Goal: Information Seeking & Learning: Learn about a topic

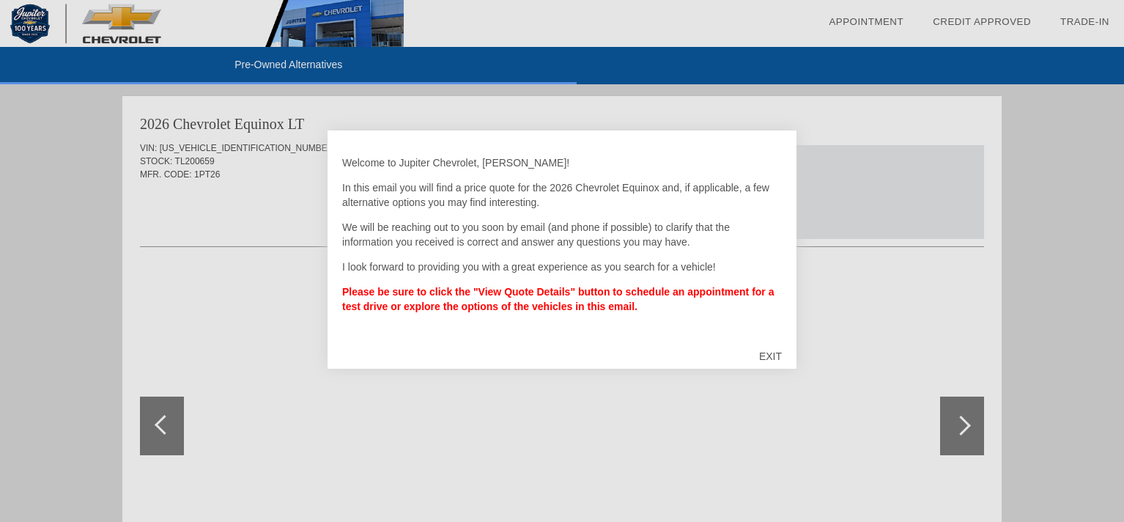
scroll to position [2551, 0]
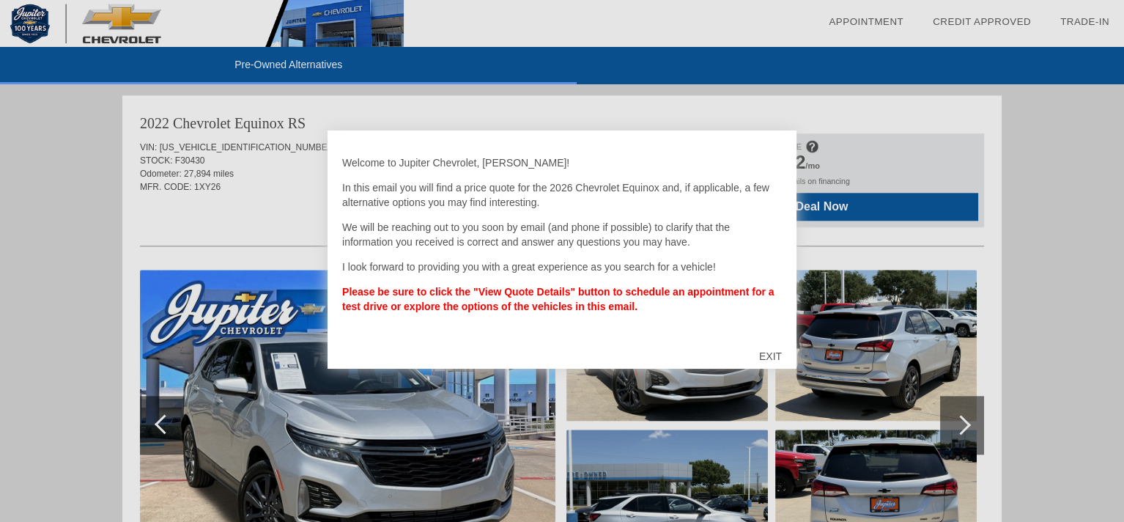
click at [242, 208] on div at bounding box center [562, 261] width 1124 height 522
click at [890, 110] on div at bounding box center [562, 261] width 1124 height 522
click at [1099, 304] on div at bounding box center [562, 261] width 1124 height 522
click at [1062, 156] on div at bounding box center [562, 261] width 1124 height 522
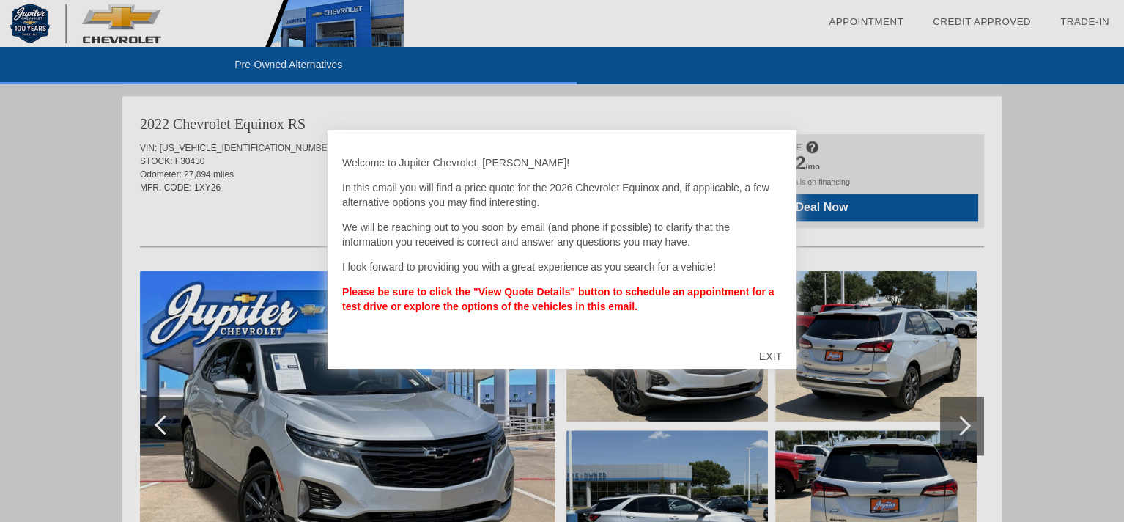
click at [765, 351] on div "EXIT" at bounding box center [770, 356] width 52 height 44
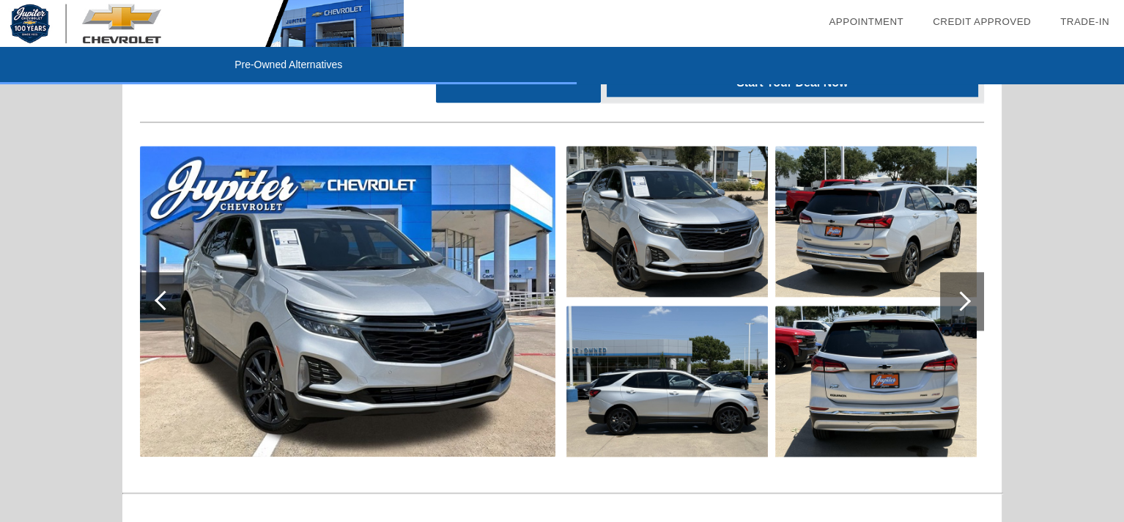
scroll to position [2918, 0]
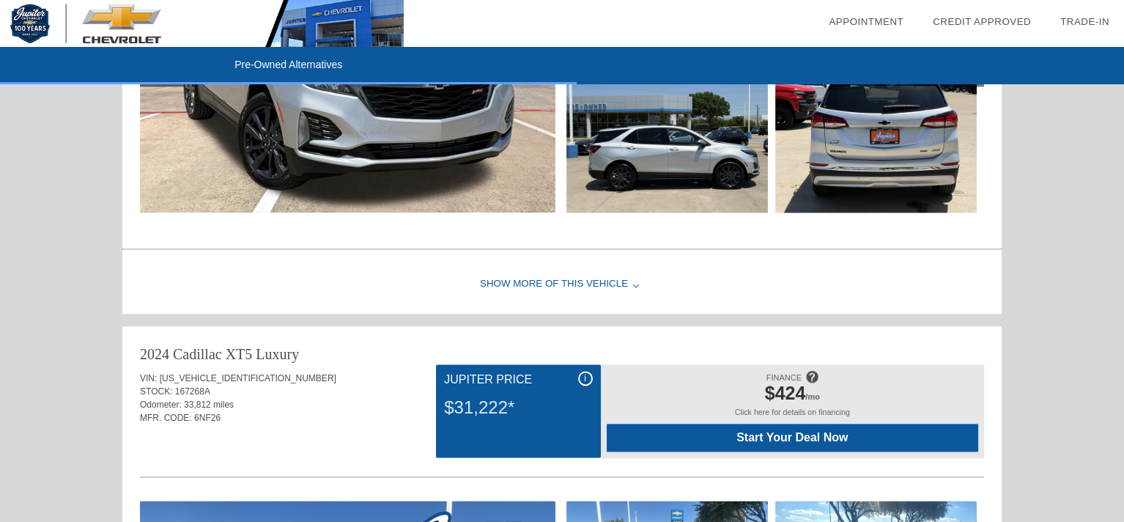
click at [583, 278] on div "Show More of this Vehicle" at bounding box center [561, 284] width 879 height 59
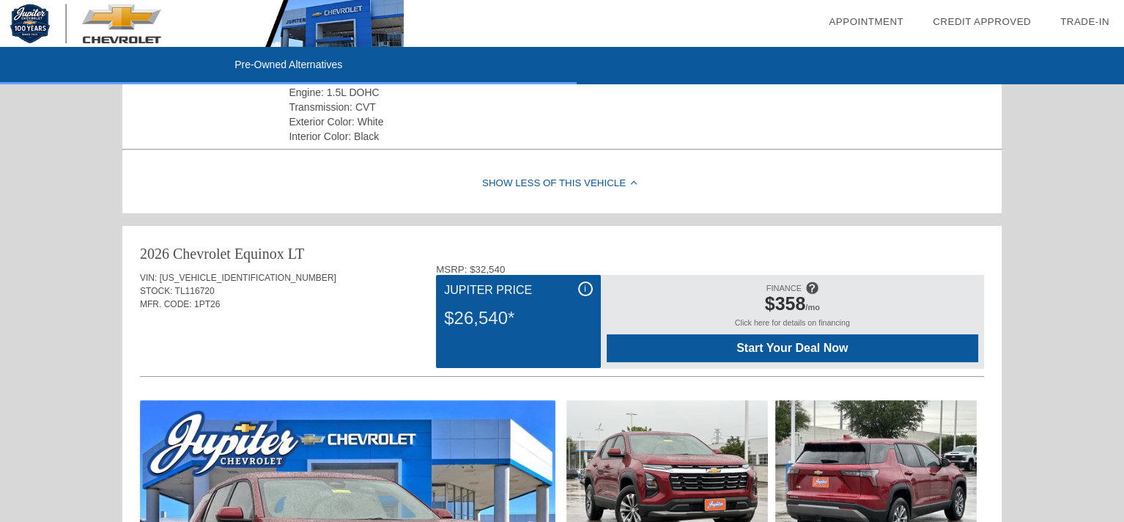
scroll to position [0, 0]
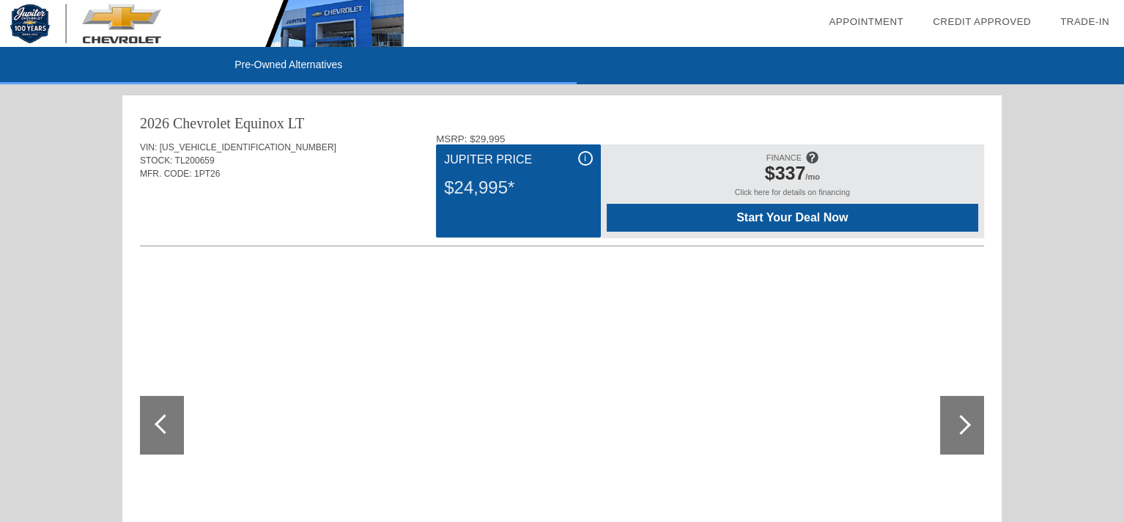
click at [160, 424] on div at bounding box center [165, 424] width 20 height 20
click at [994, 423] on div "2026 Chevrolet Equinox LT VIN: 3GNAXHEGXTL200659 STOCK: TL200659 MFR. CODE: 1PT…" at bounding box center [561, 392] width 879 height 595
click at [977, 424] on div at bounding box center [962, 425] width 44 height 59
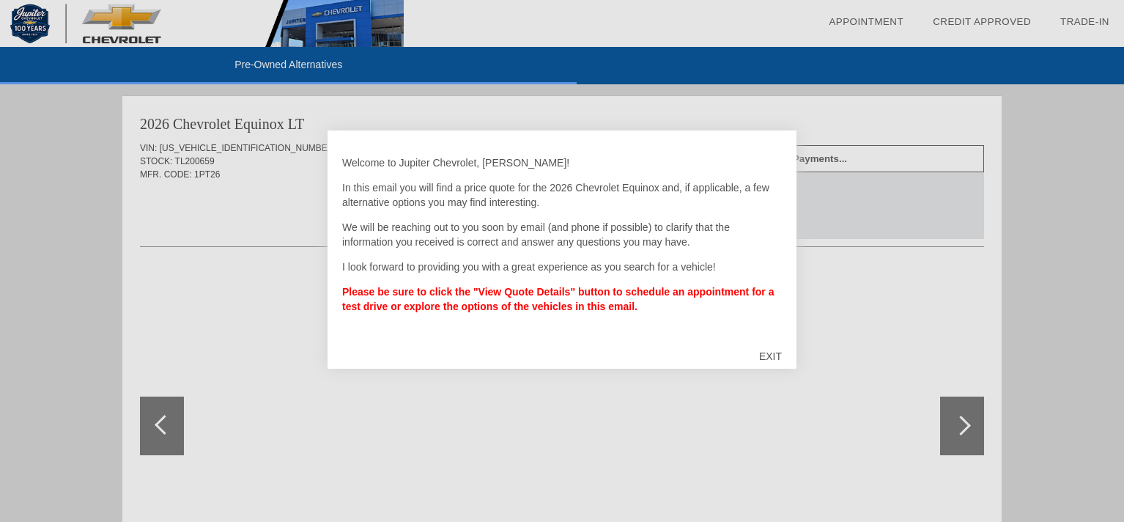
scroll to position [3746, 0]
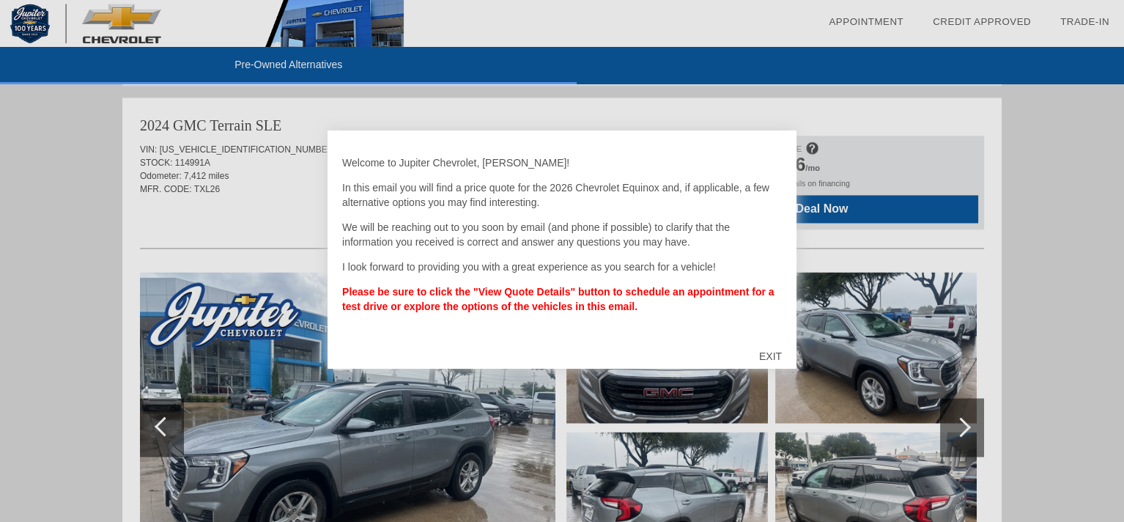
click at [767, 355] on div "EXIT" at bounding box center [770, 356] width 52 height 44
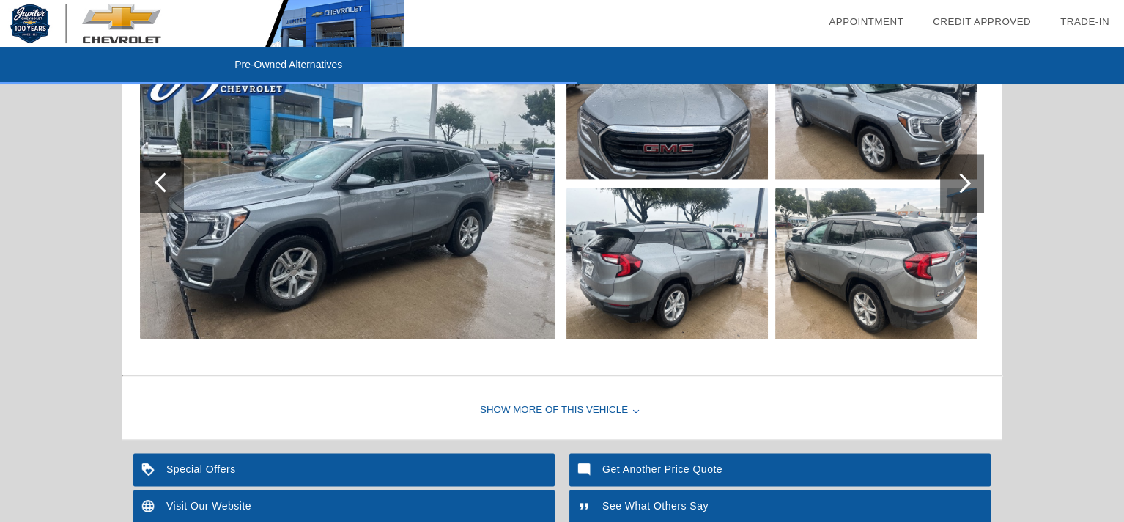
scroll to position [3990, 0]
click at [533, 402] on div "Show More of this Vehicle" at bounding box center [561, 409] width 879 height 59
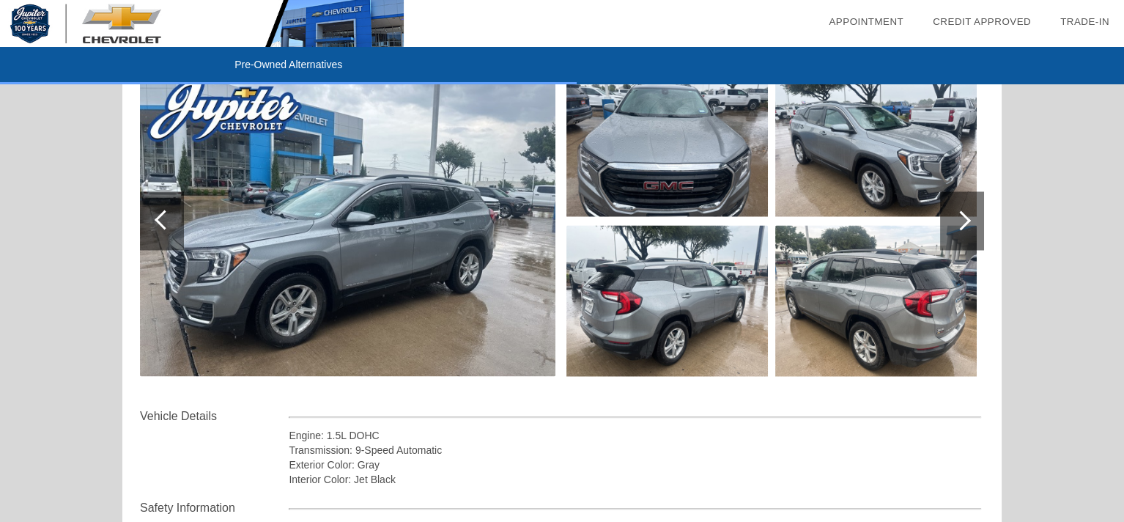
scroll to position [4196, 0]
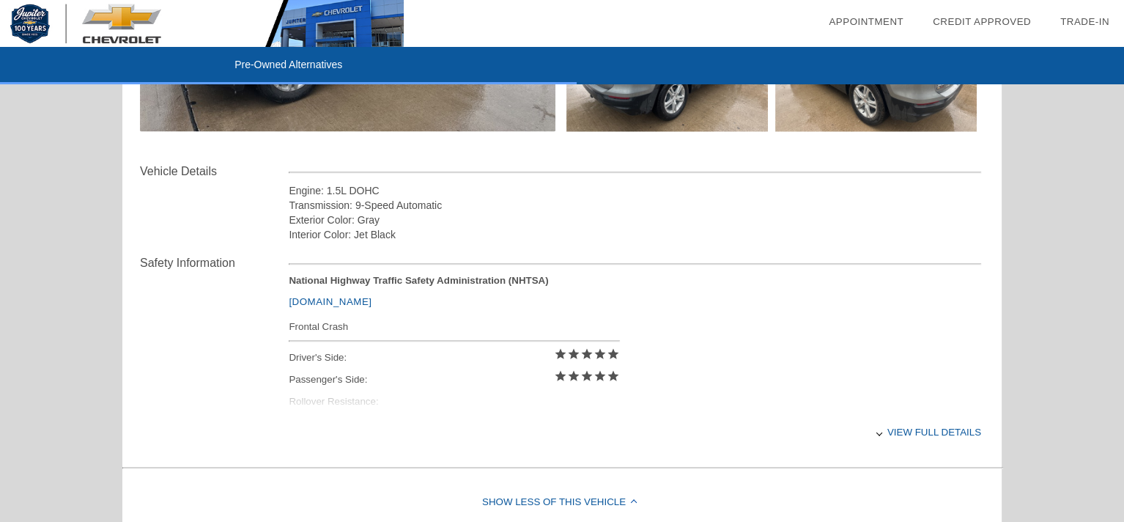
click at [903, 424] on div "View full details" at bounding box center [635, 431] width 692 height 36
click at [873, 424] on div "View less details" at bounding box center [635, 431] width 692 height 36
click at [880, 429] on div at bounding box center [879, 432] width 6 height 6
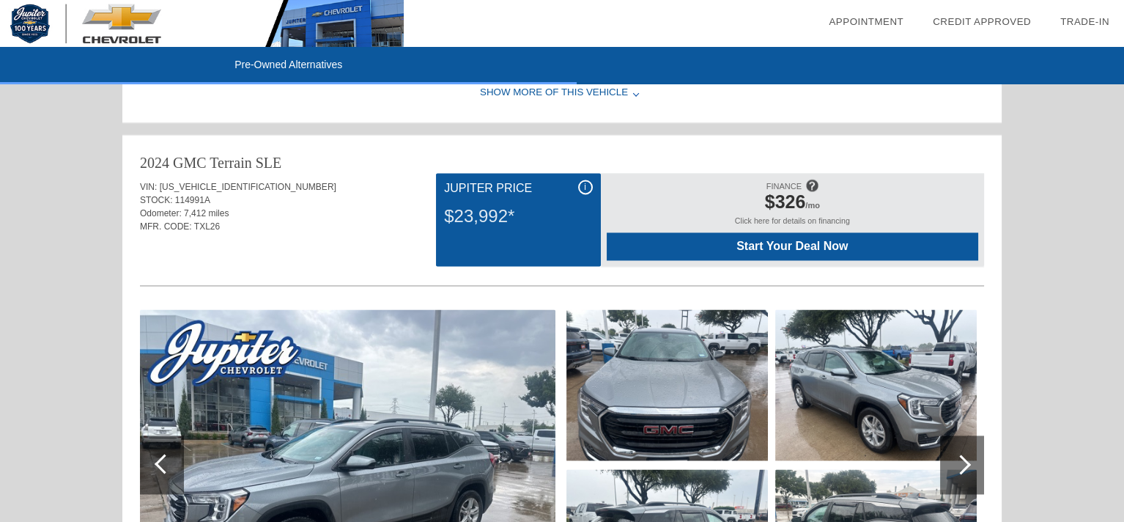
scroll to position [3463, 0]
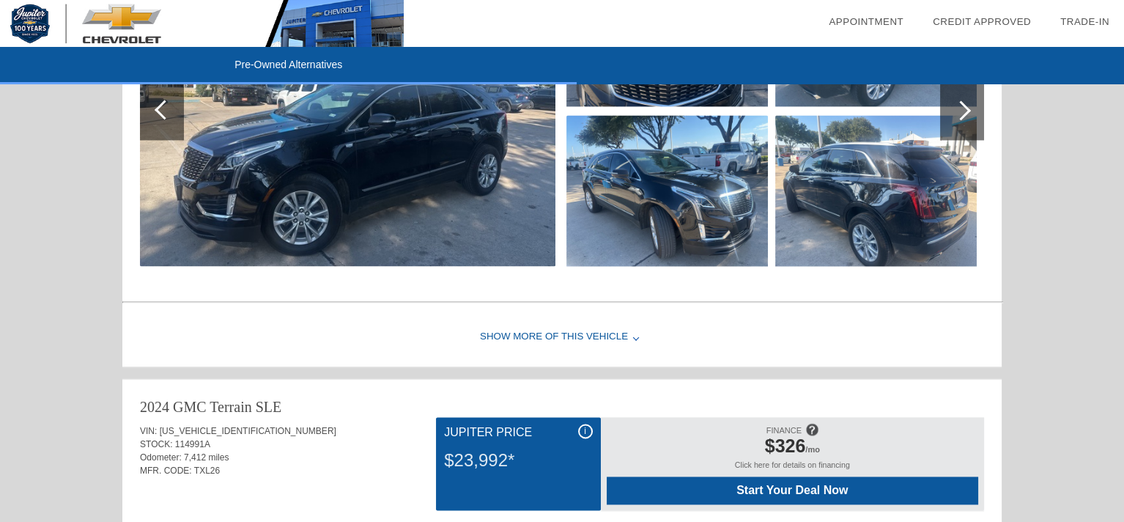
click at [525, 329] on div "Show More of this Vehicle" at bounding box center [561, 337] width 879 height 59
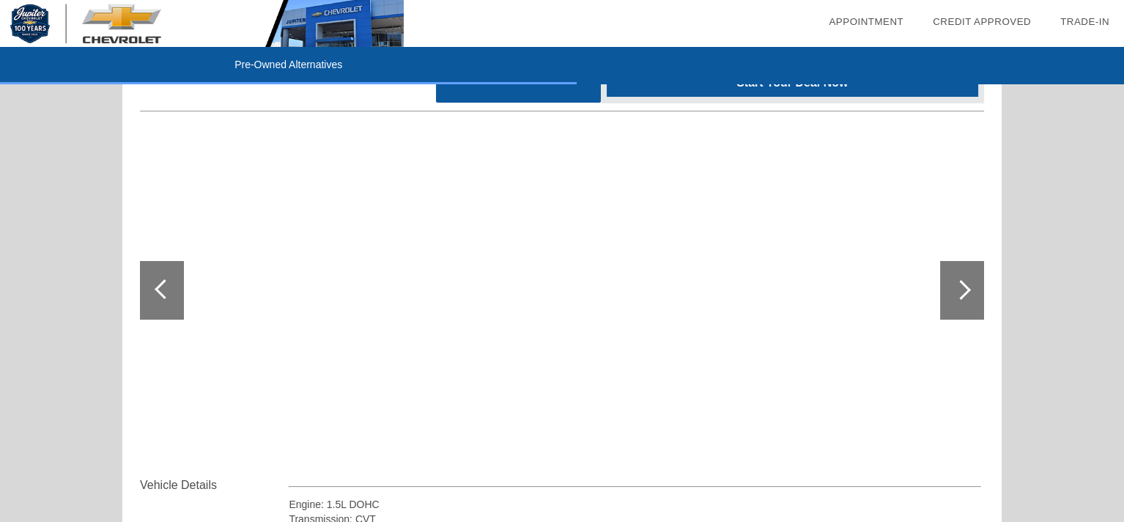
scroll to position [44, 0]
